Goal: Task Accomplishment & Management: Manage account settings

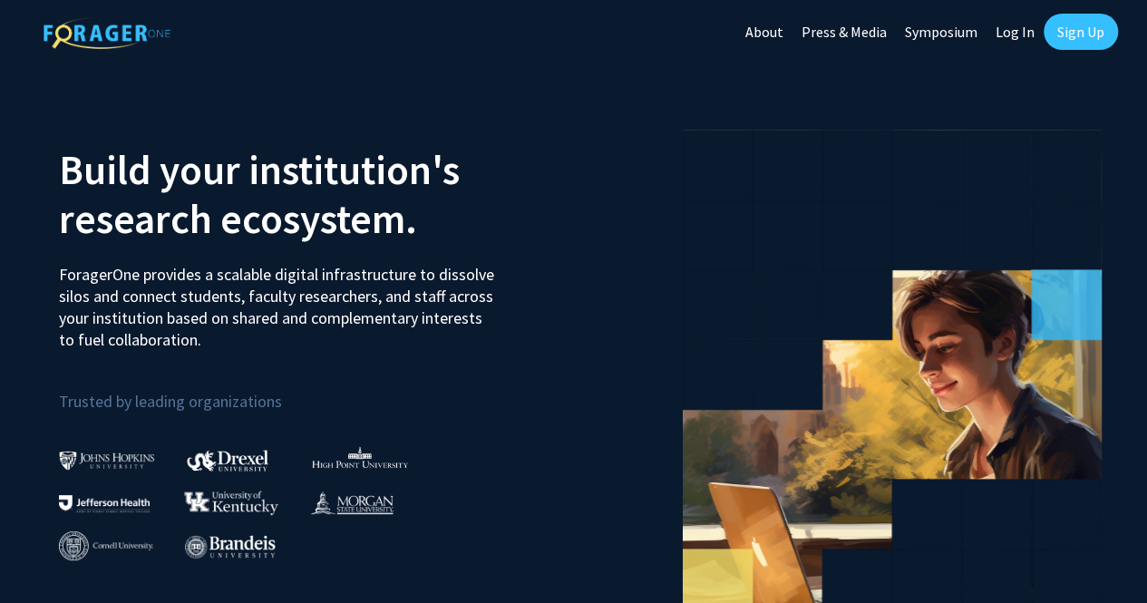
click at [1025, 37] on link "Log In" at bounding box center [1015, 31] width 57 height 63
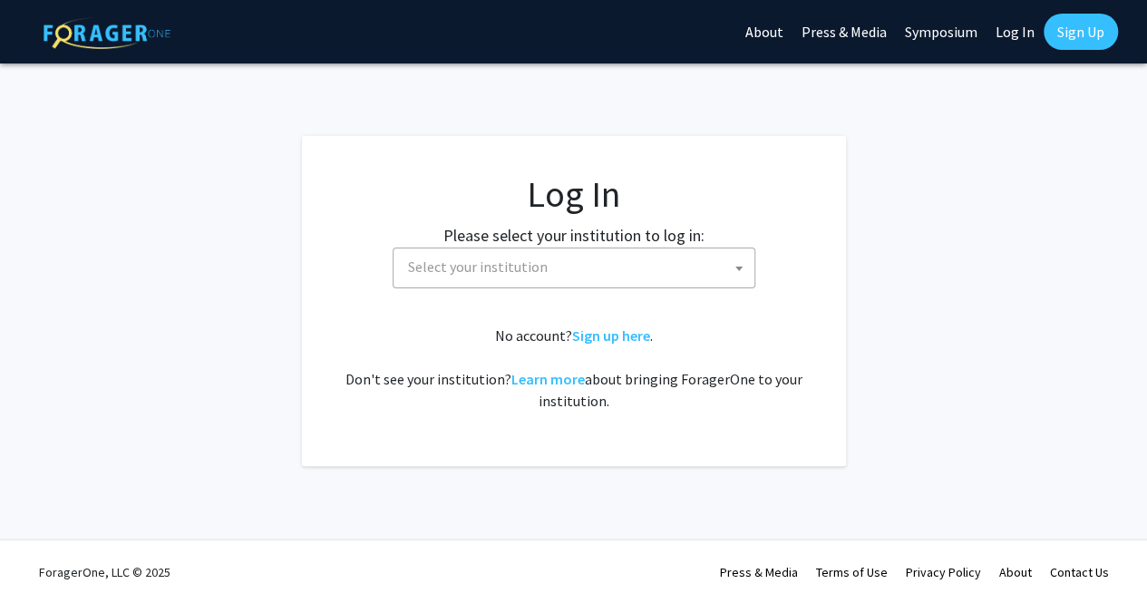
click at [498, 267] on span "Select your institution" at bounding box center [478, 267] width 140 height 18
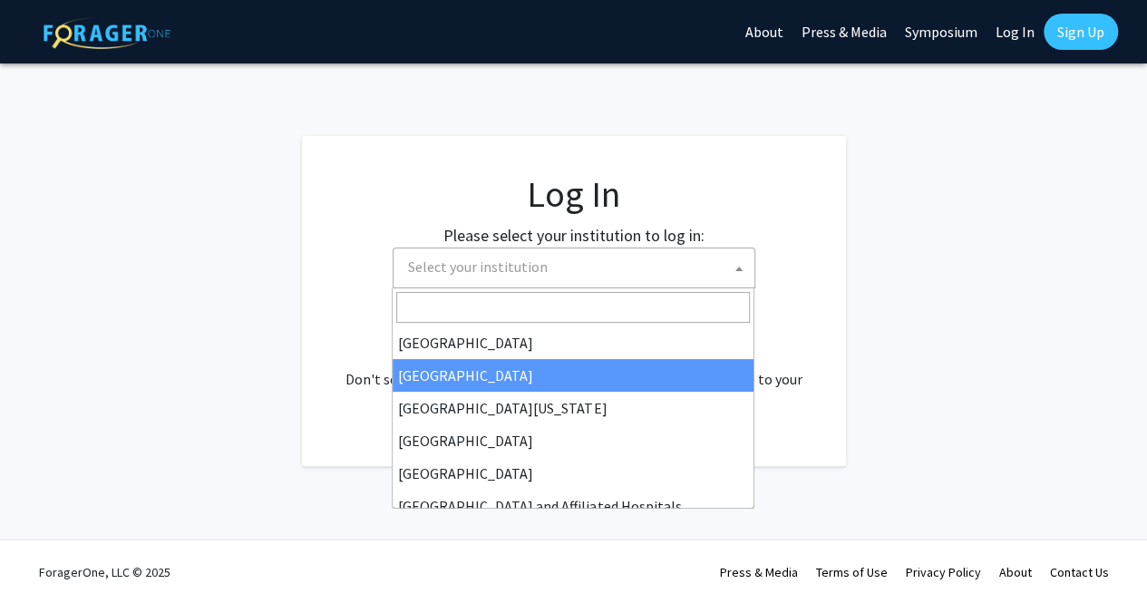
scroll to position [136, 0]
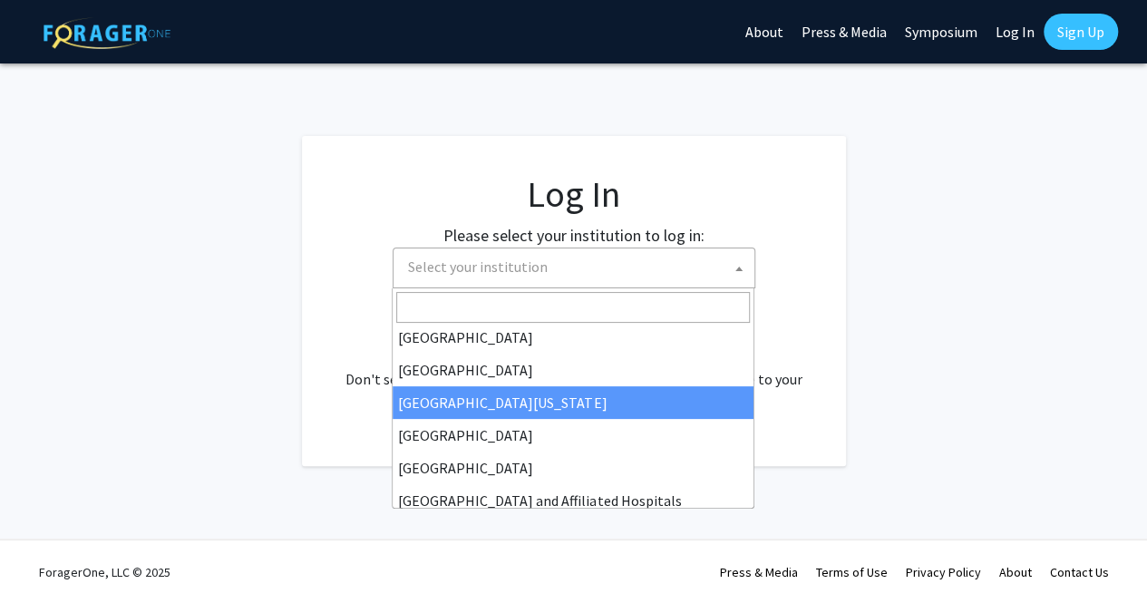
select select "29"
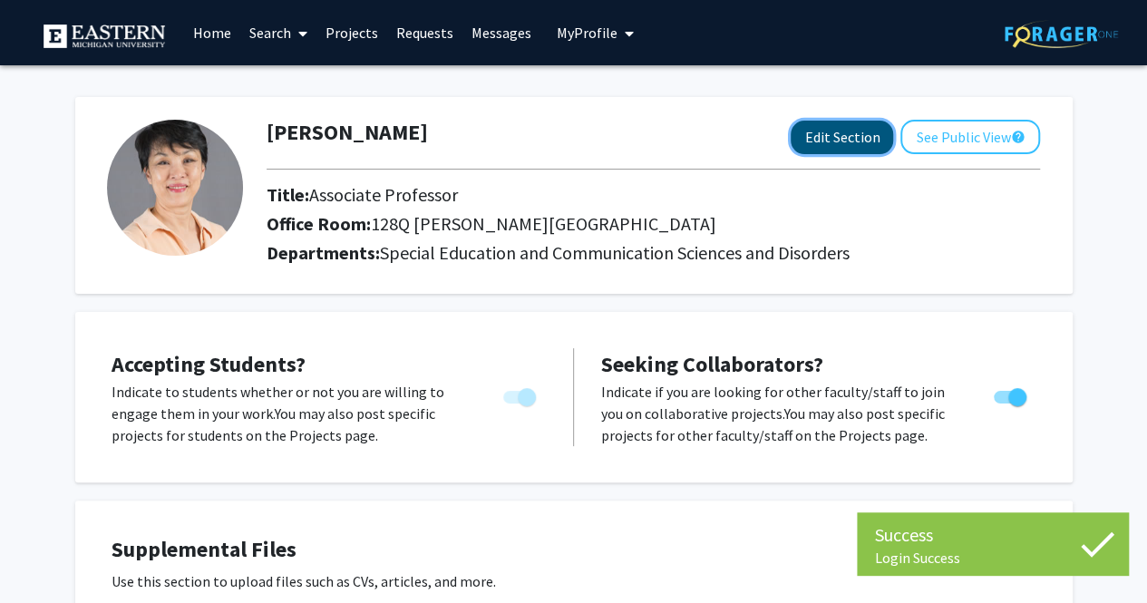
click at [841, 121] on button "Edit Section" at bounding box center [842, 138] width 102 height 34
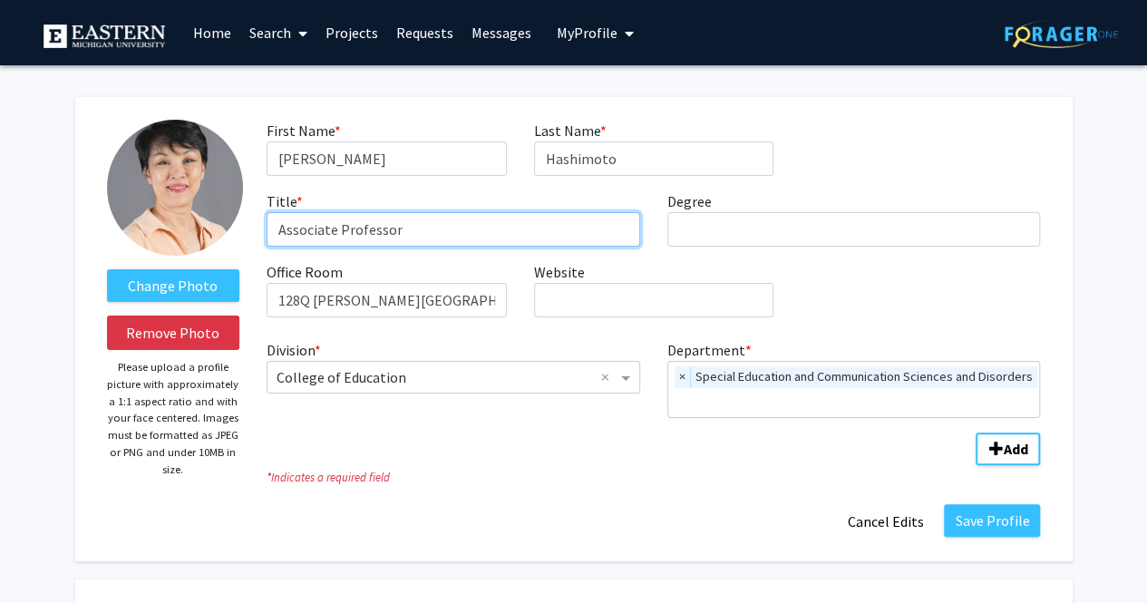
drag, startPoint x: 283, startPoint y: 231, endPoint x: 339, endPoint y: 231, distance: 56.2
click at [339, 231] on input "Associate Professor" at bounding box center [454, 229] width 374 height 34
type input "Professor"
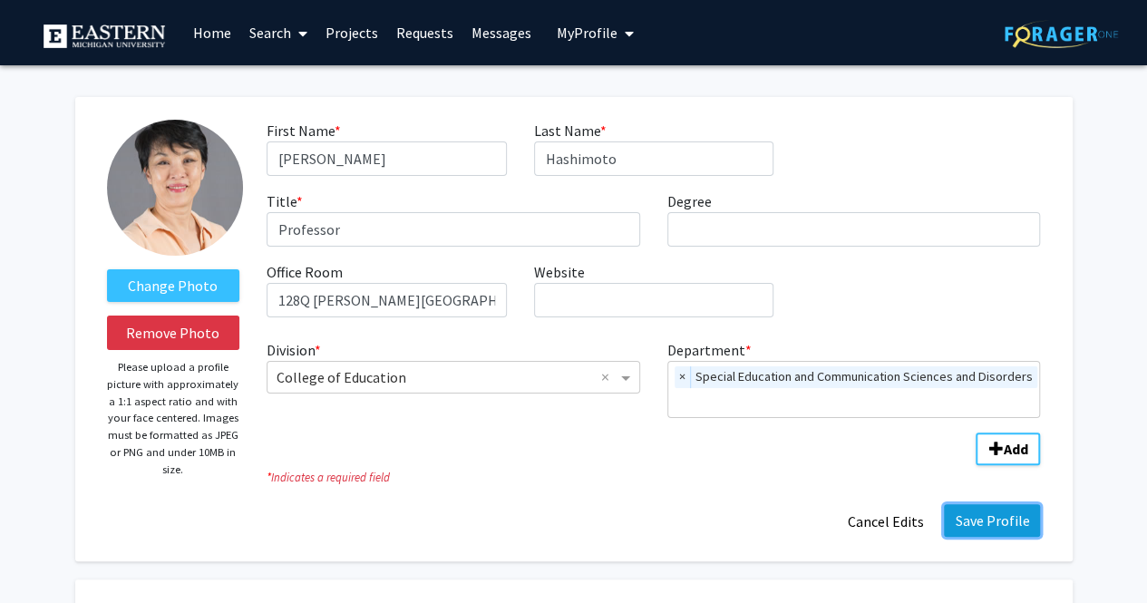
click at [994, 516] on button "Save Profile" at bounding box center [992, 520] width 96 height 33
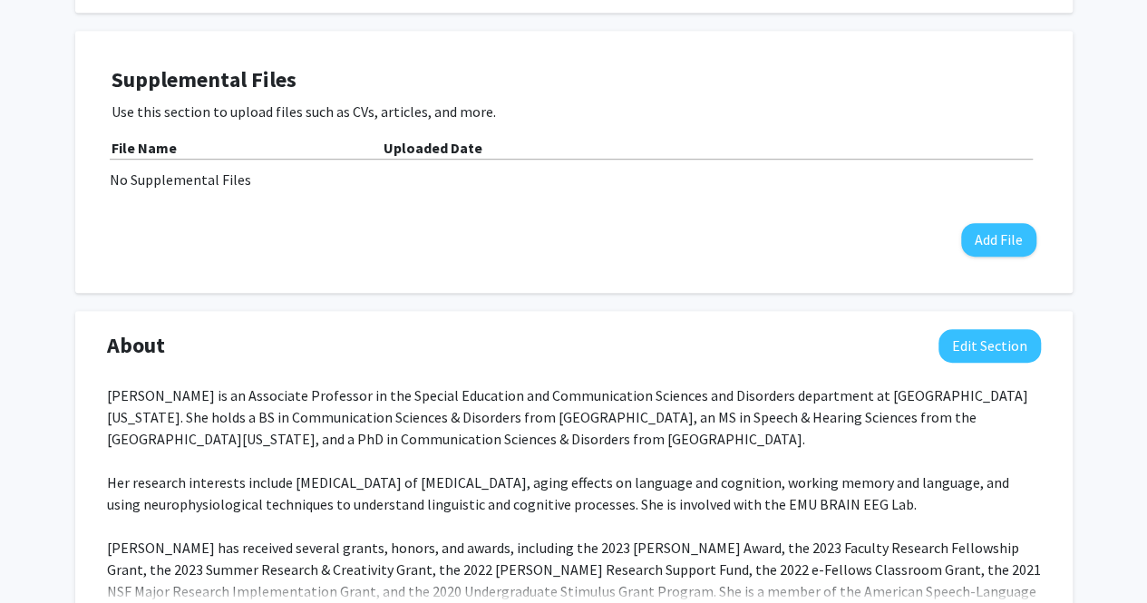
scroll to position [476, 0]
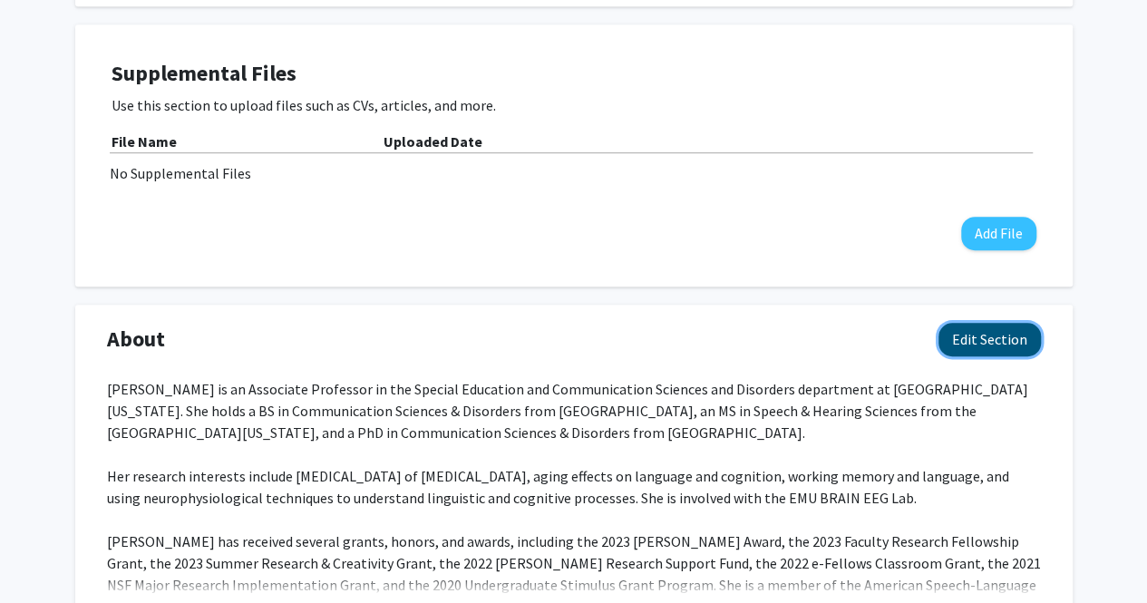
click at [1014, 335] on button "Edit Section" at bounding box center [990, 340] width 102 height 34
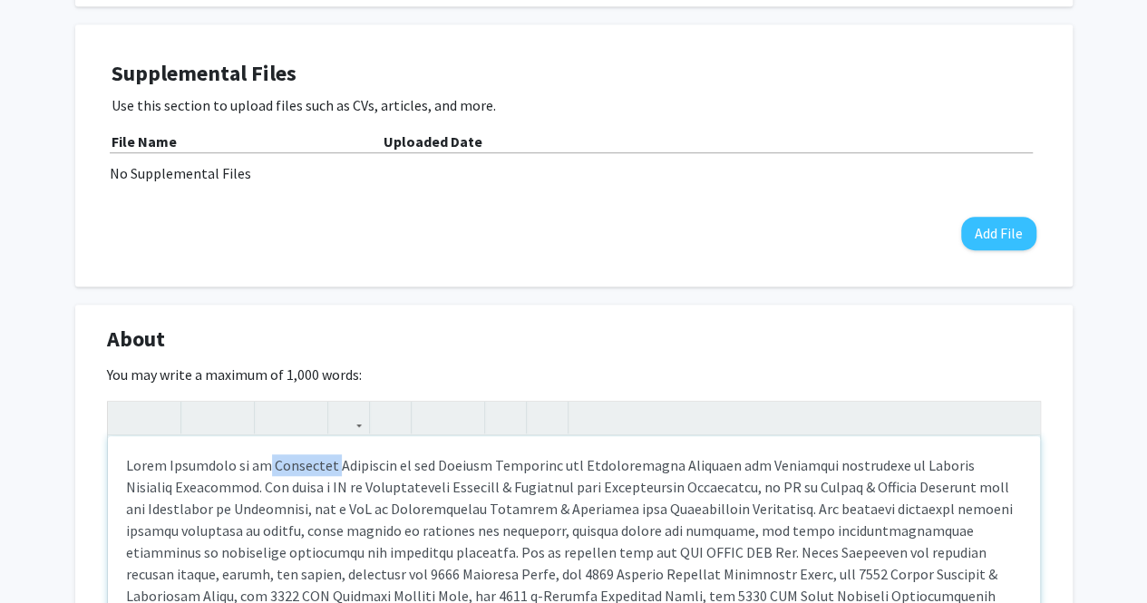
drag, startPoint x: 267, startPoint y: 468, endPoint x: 332, endPoint y: 462, distance: 65.6
click at [332, 462] on div "Note to users with screen readers: Please deactivate our accessibility plugin f…" at bounding box center [574, 572] width 932 height 272
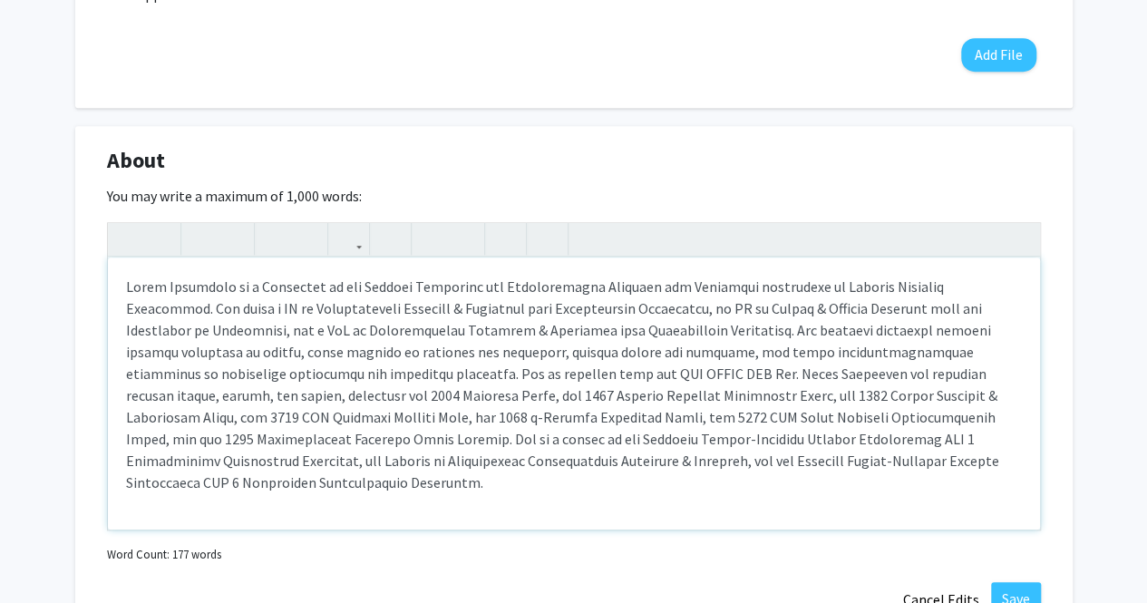
scroll to position [657, 0]
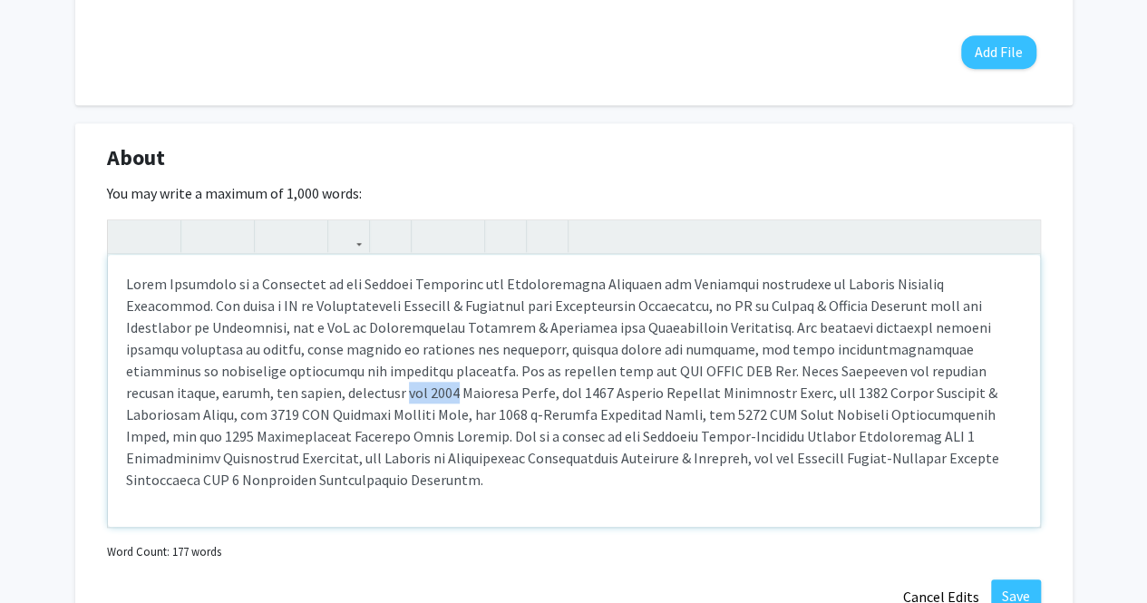
drag, startPoint x: 121, startPoint y: 387, endPoint x: 177, endPoint y: 391, distance: 56.3
click at [177, 391] on div "Note to users with screen readers: Please deactivate our accessibility plugin f…" at bounding box center [574, 391] width 932 height 272
click at [216, 393] on div "Note to users with screen readers: Please deactivate our accessibility plugin f…" at bounding box center [574, 391] width 932 height 272
click at [252, 392] on div "Note to users with screen readers: Please deactivate our accessibility plugin f…" at bounding box center [574, 391] width 932 height 272
drag, startPoint x: 498, startPoint y: 393, endPoint x: 548, endPoint y: 390, distance: 49.9
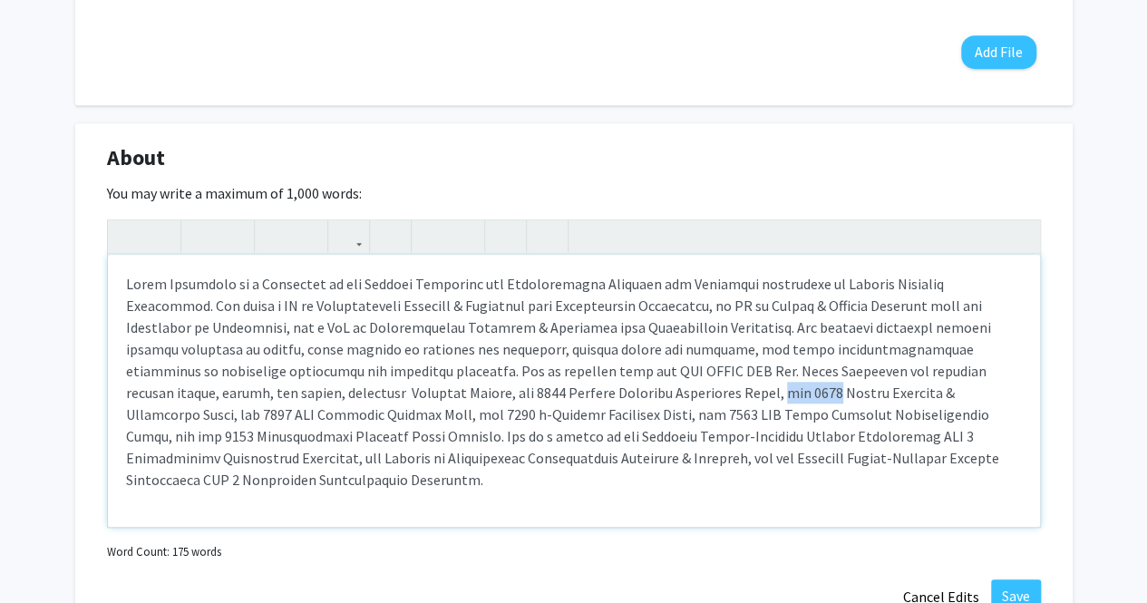
click at [548, 390] on div "Note to users with screen readers: Please deactivate our accessibility plugin f…" at bounding box center [574, 391] width 932 height 272
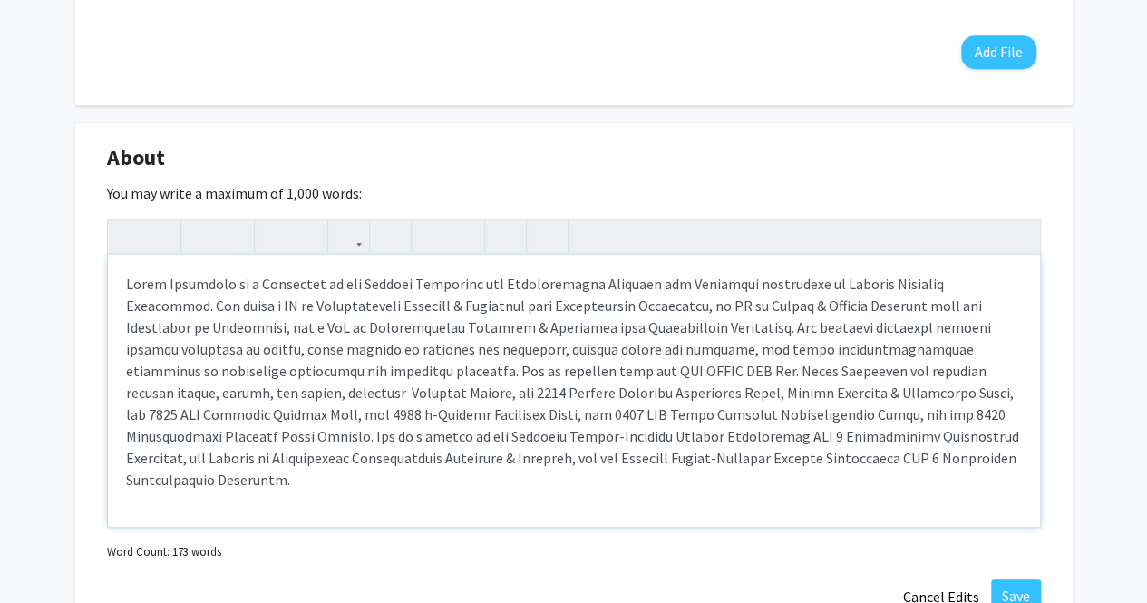
click at [713, 393] on div "Note to users with screen readers: Please deactivate our accessibility plugin f…" at bounding box center [574, 391] width 932 height 272
drag, startPoint x: 731, startPoint y: 391, endPoint x: 780, endPoint y: 392, distance: 49.0
click at [780, 392] on div "Note to users with screen readers: Please deactivate our accessibility plugin f…" at bounding box center [574, 391] width 932 height 272
drag, startPoint x: 925, startPoint y: 393, endPoint x: 948, endPoint y: 395, distance: 23.7
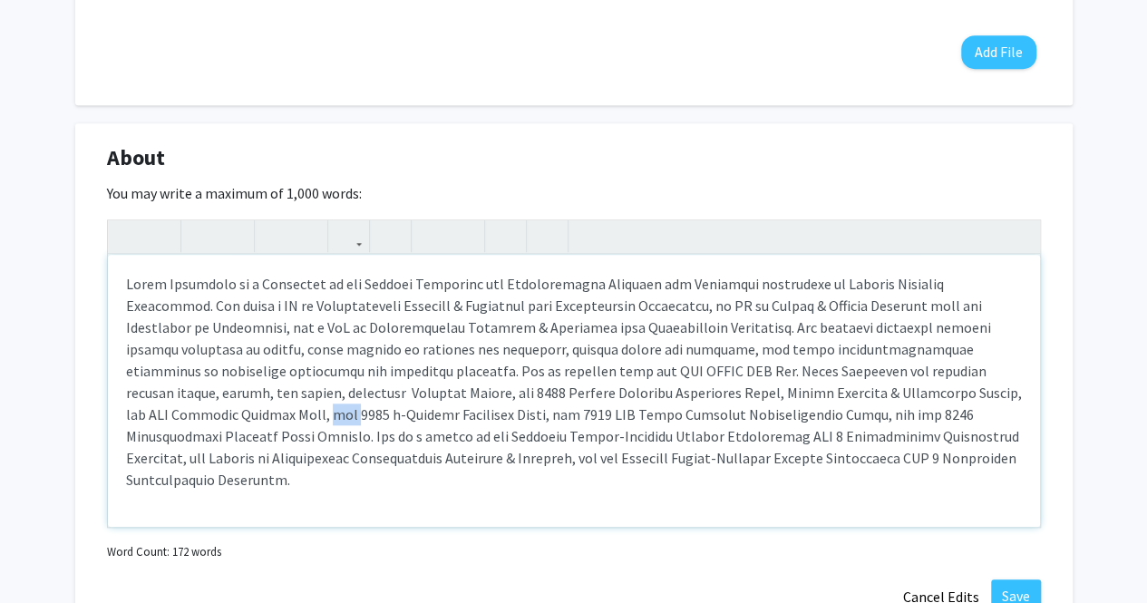
click at [948, 395] on div "Note to users with screen readers: Please deactivate our accessibility plugin f…" at bounding box center [574, 391] width 932 height 272
click at [486, 411] on div "Note to users with screen readers: Please deactivate our accessibility plugin f…" at bounding box center [574, 391] width 932 height 272
click at [272, 415] on div "Note to users with screen readers: Please deactivate our accessibility plugin f…" at bounding box center [574, 391] width 932 height 272
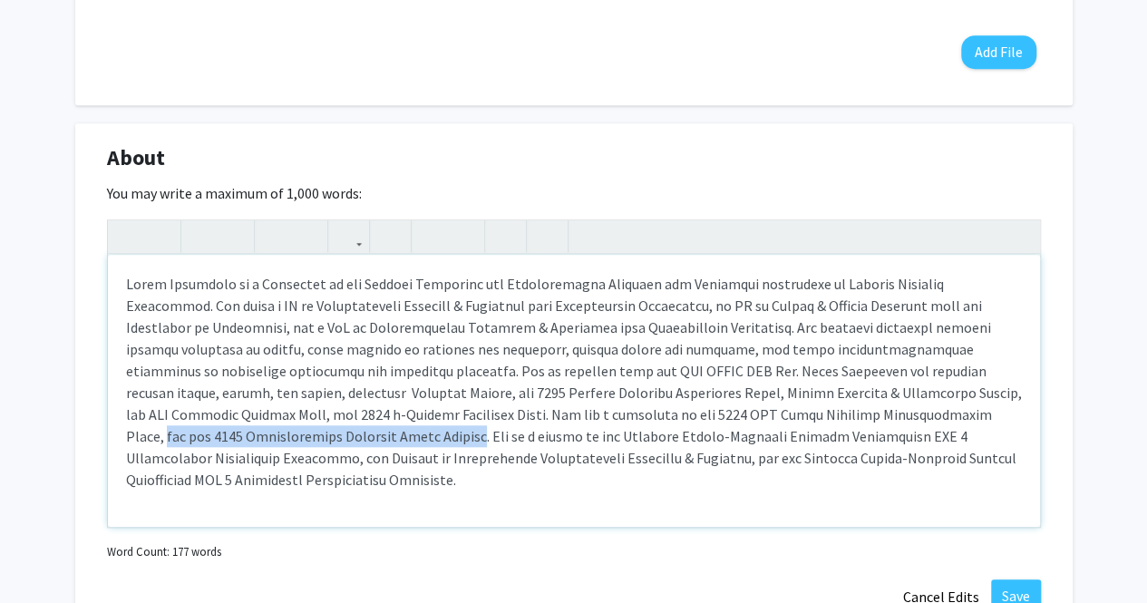
drag, startPoint x: 733, startPoint y: 417, endPoint x: 172, endPoint y: 440, distance: 560.8
click at [172, 440] on div "Note to users with screen readers: Please deactivate our accessibility plugin f…" at bounding box center [574, 391] width 932 height 272
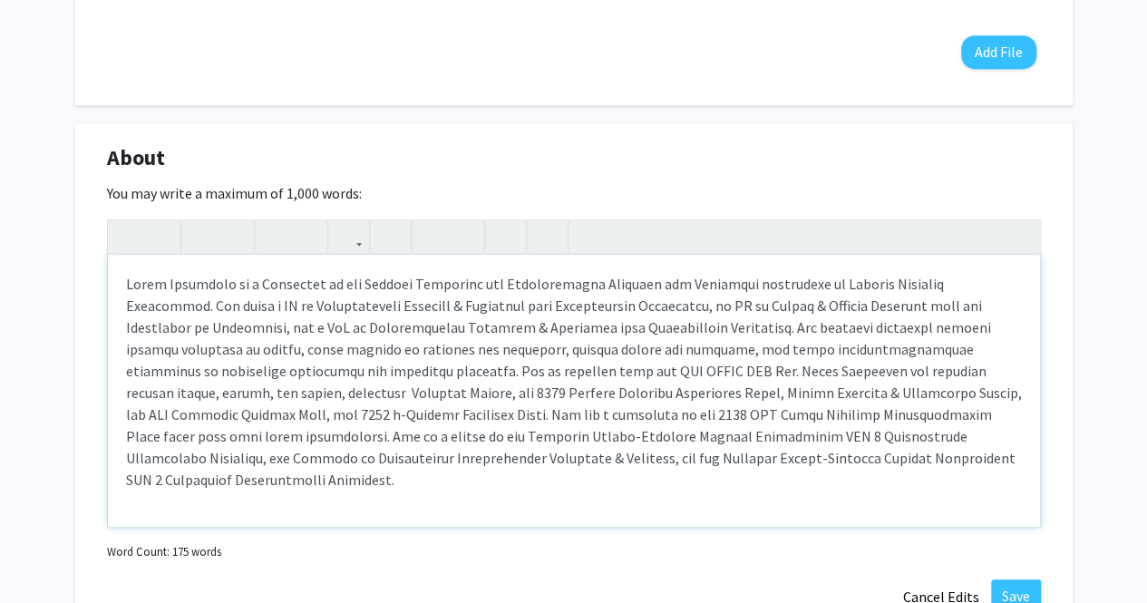
type textarea "[PERSON_NAME] is a Professor in the Special Education and Communication Science…"
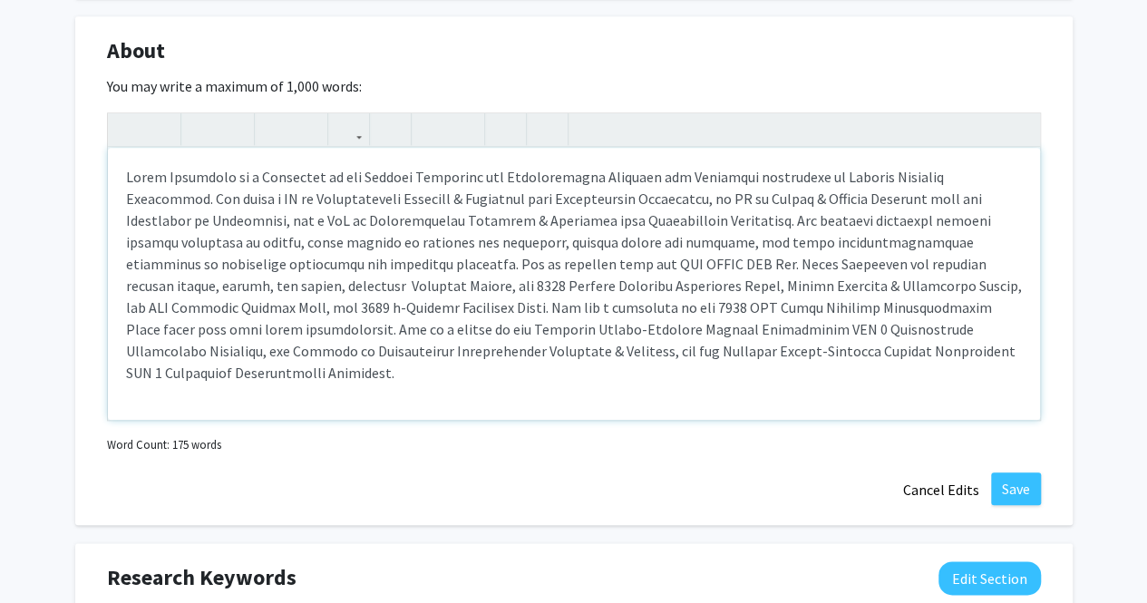
scroll to position [839, 0]
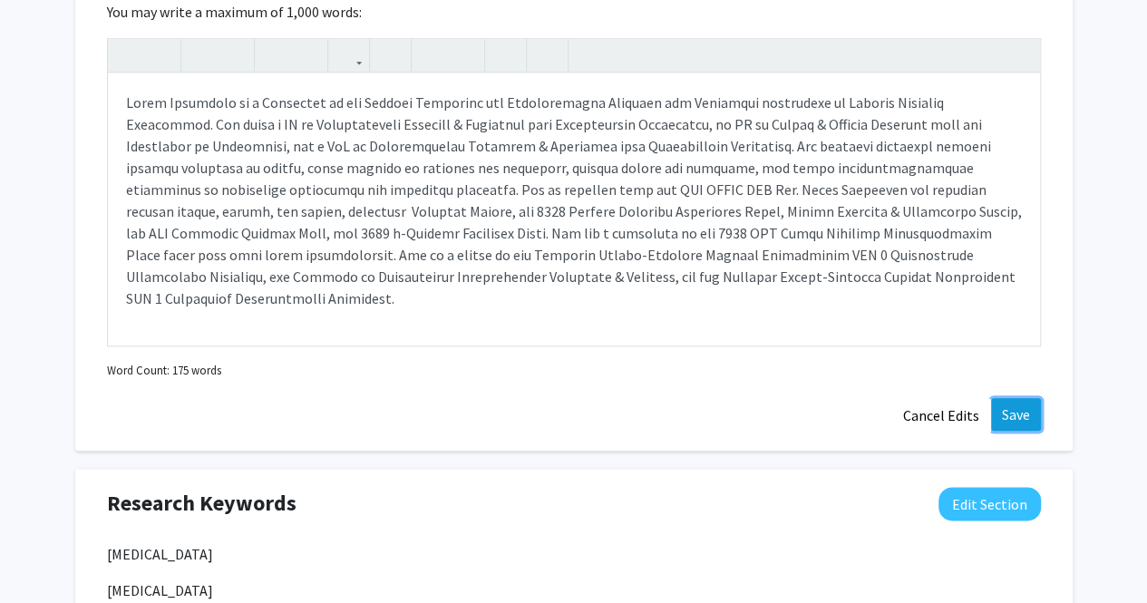
click at [1005, 413] on button "Save" at bounding box center [1016, 414] width 50 height 33
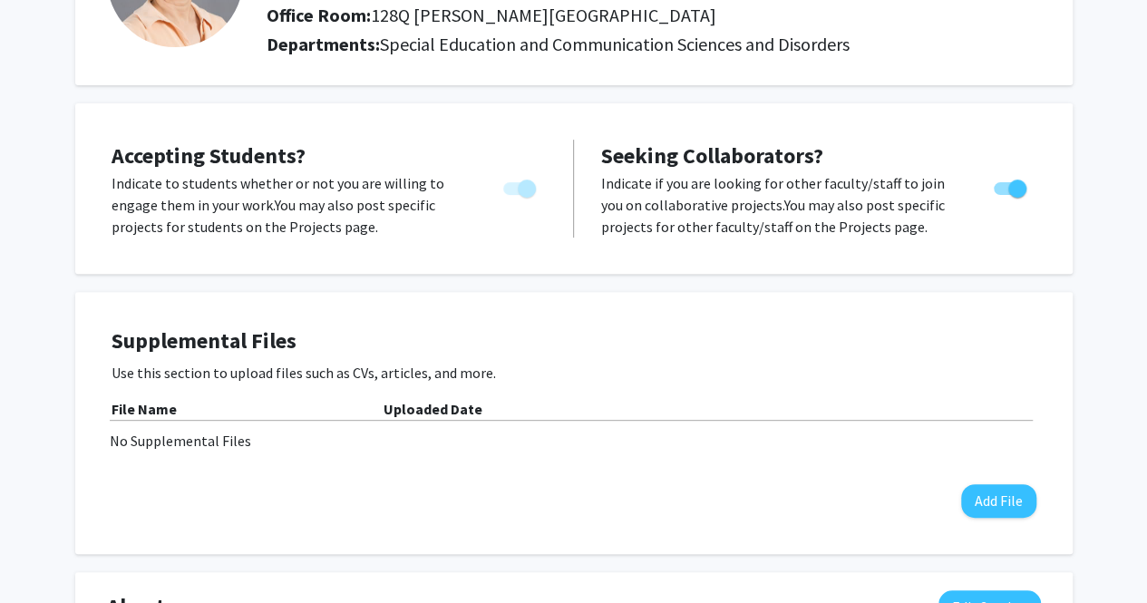
scroll to position [202, 0]
